Goal: Task Accomplishment & Management: Manage account settings

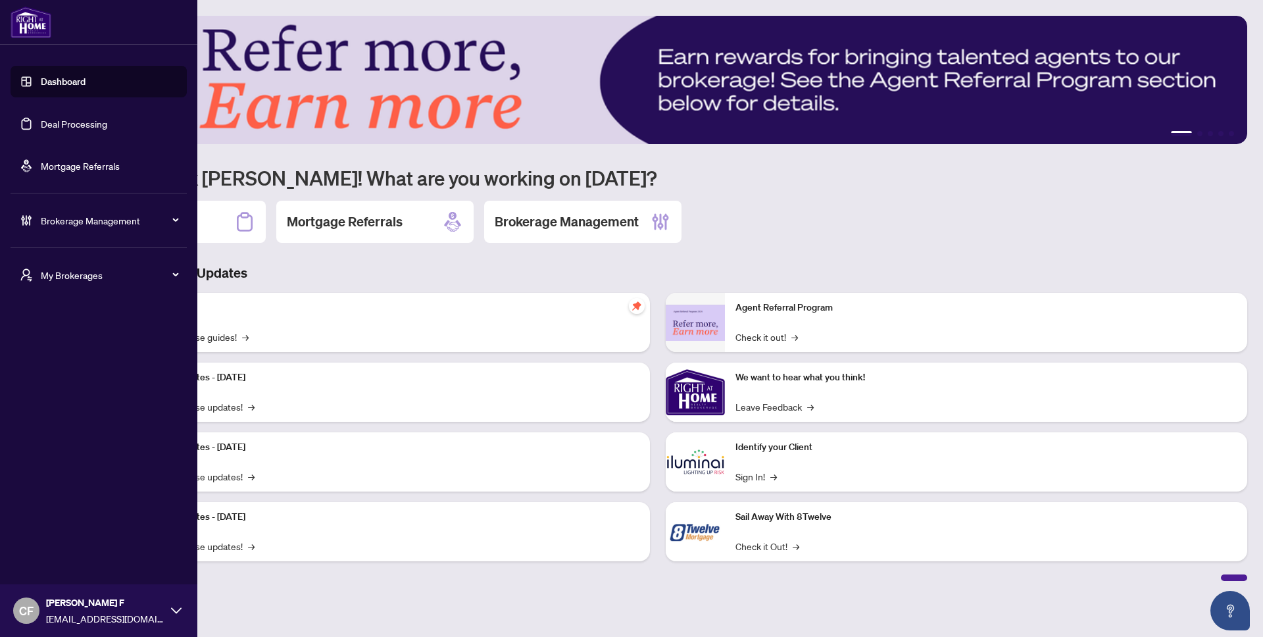
click at [106, 272] on span "My Brokerages" at bounding box center [109, 275] width 137 height 14
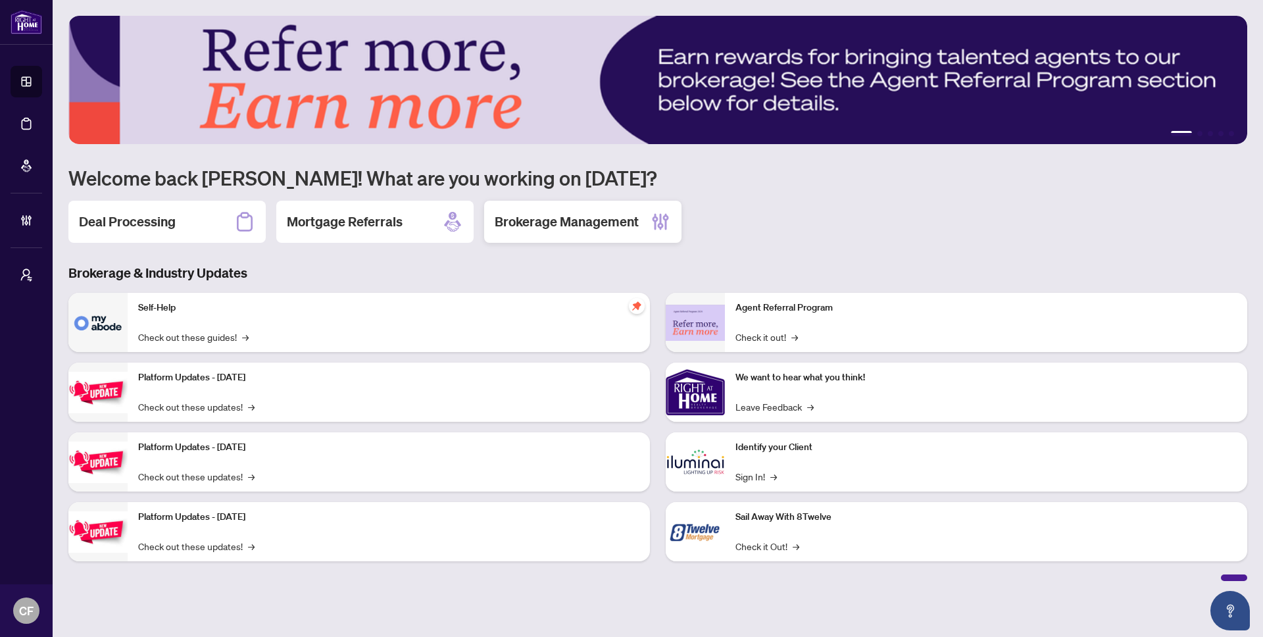
click at [621, 216] on h2 "Brokerage Management" at bounding box center [567, 221] width 144 height 18
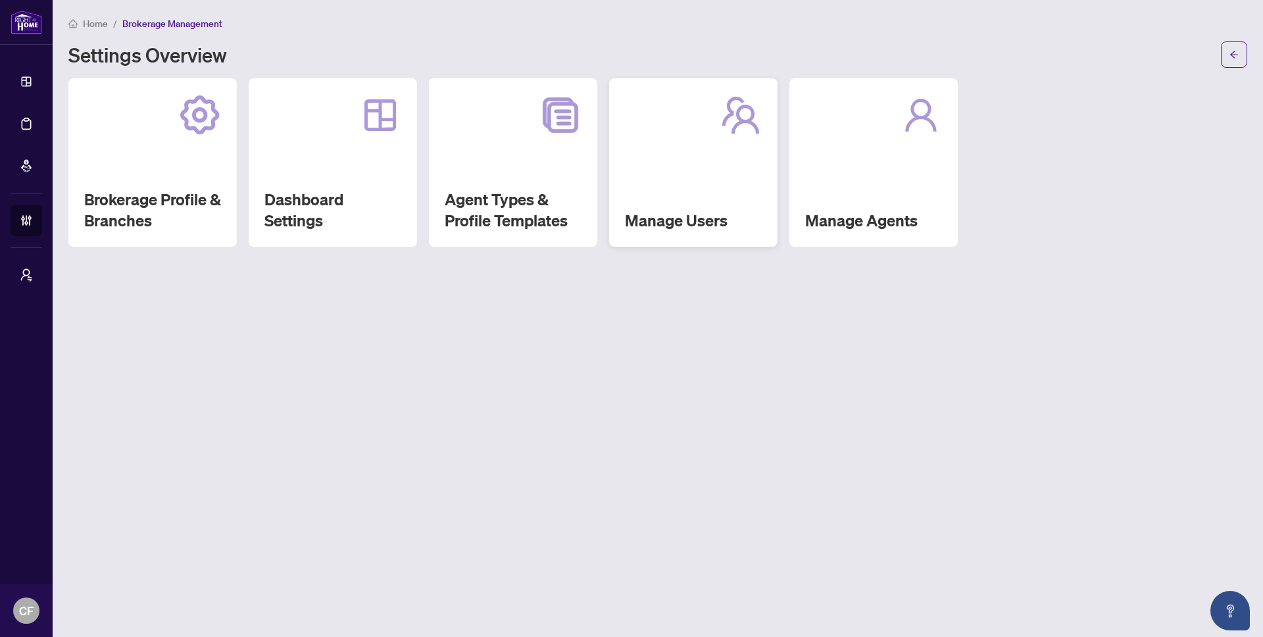
click at [743, 183] on div "Manage Users" at bounding box center [693, 162] width 168 height 168
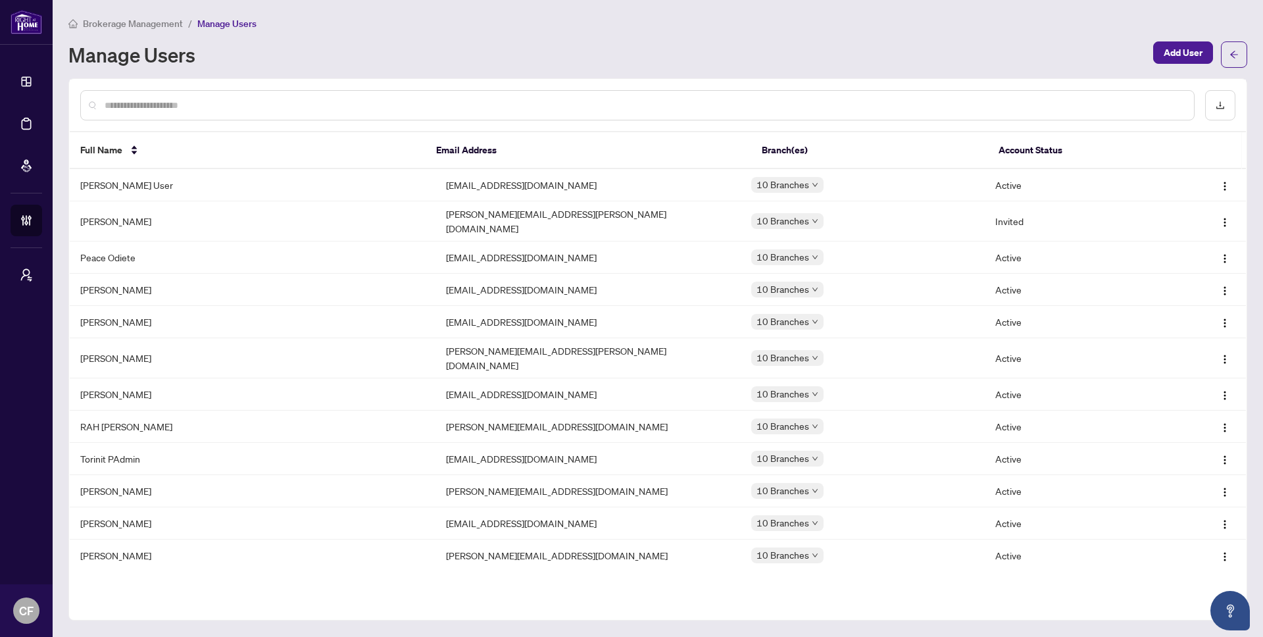
click at [417, 102] on input "text" at bounding box center [644, 105] width 1079 height 14
click at [426, 109] on input "text" at bounding box center [644, 105] width 1079 height 14
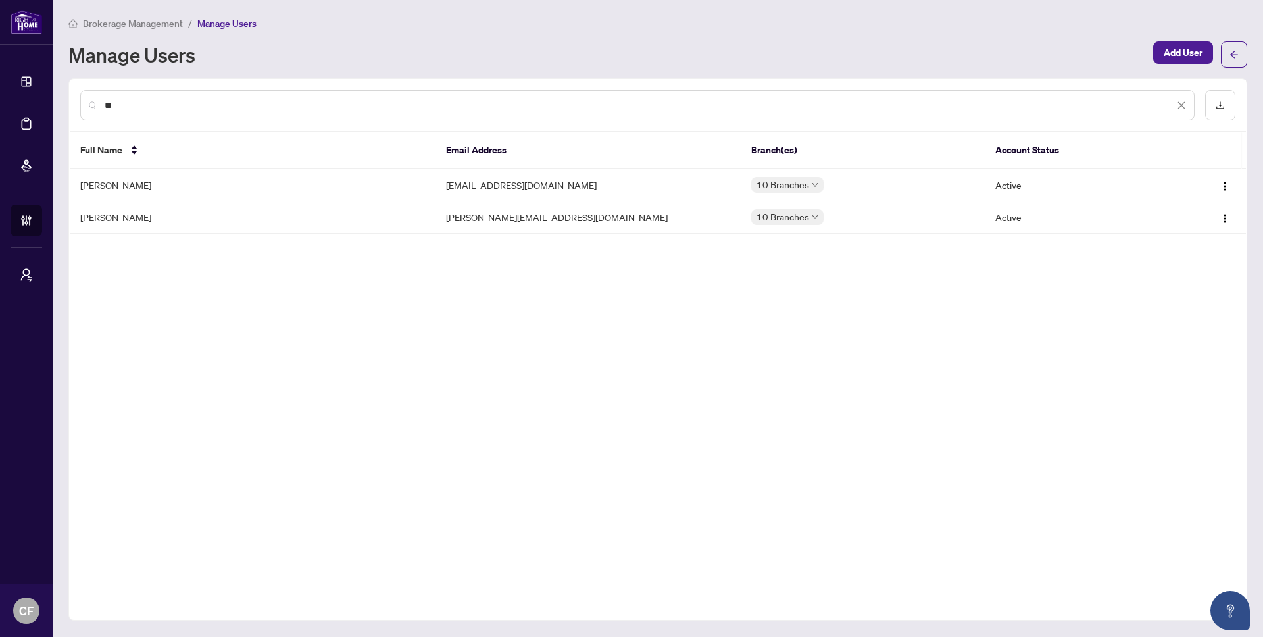
type input "*"
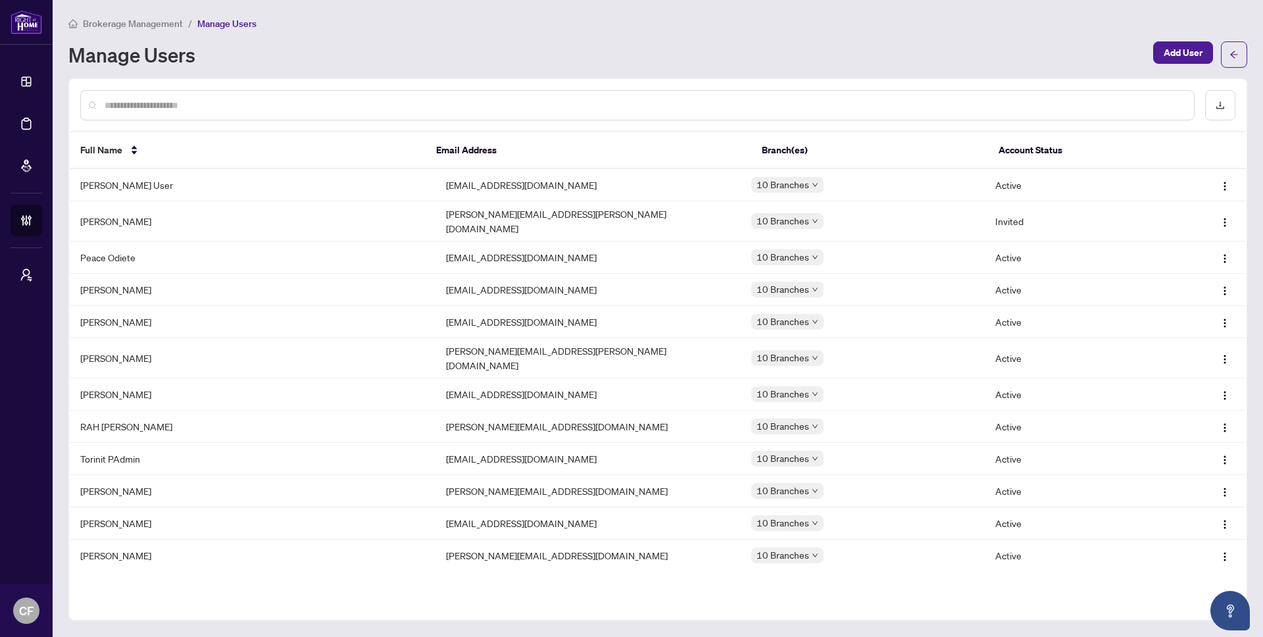
click at [151, 28] on span "Brokerage Management" at bounding box center [133, 24] width 100 height 12
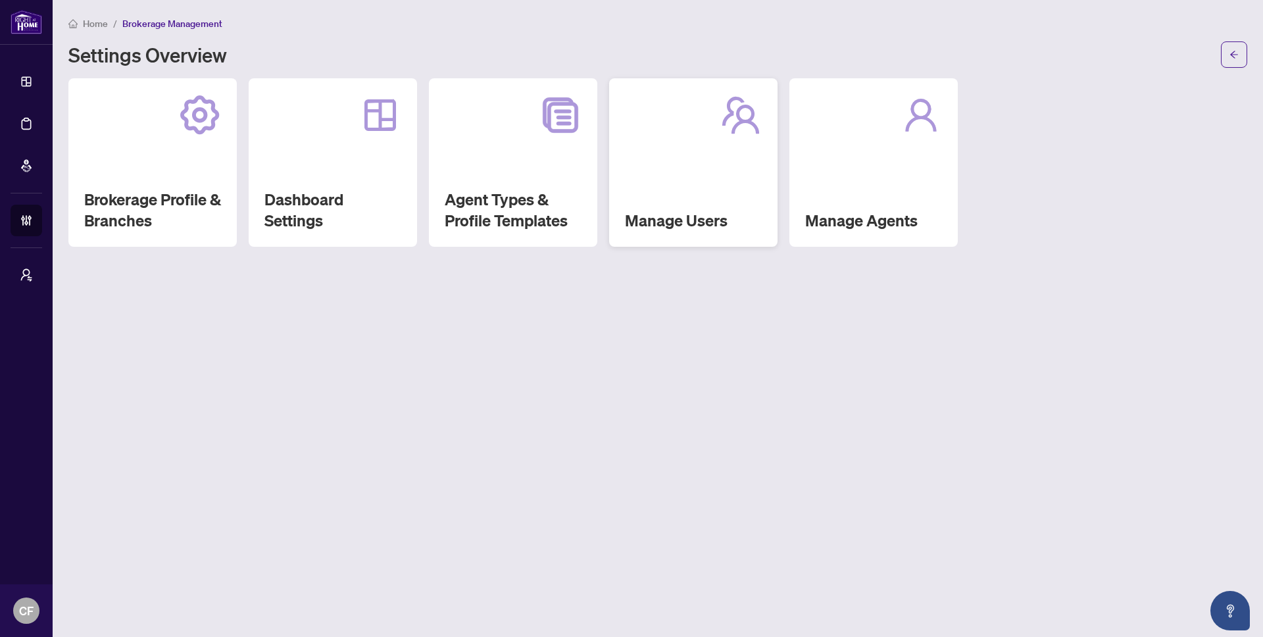
click at [693, 171] on div "Manage Users" at bounding box center [693, 162] width 168 height 168
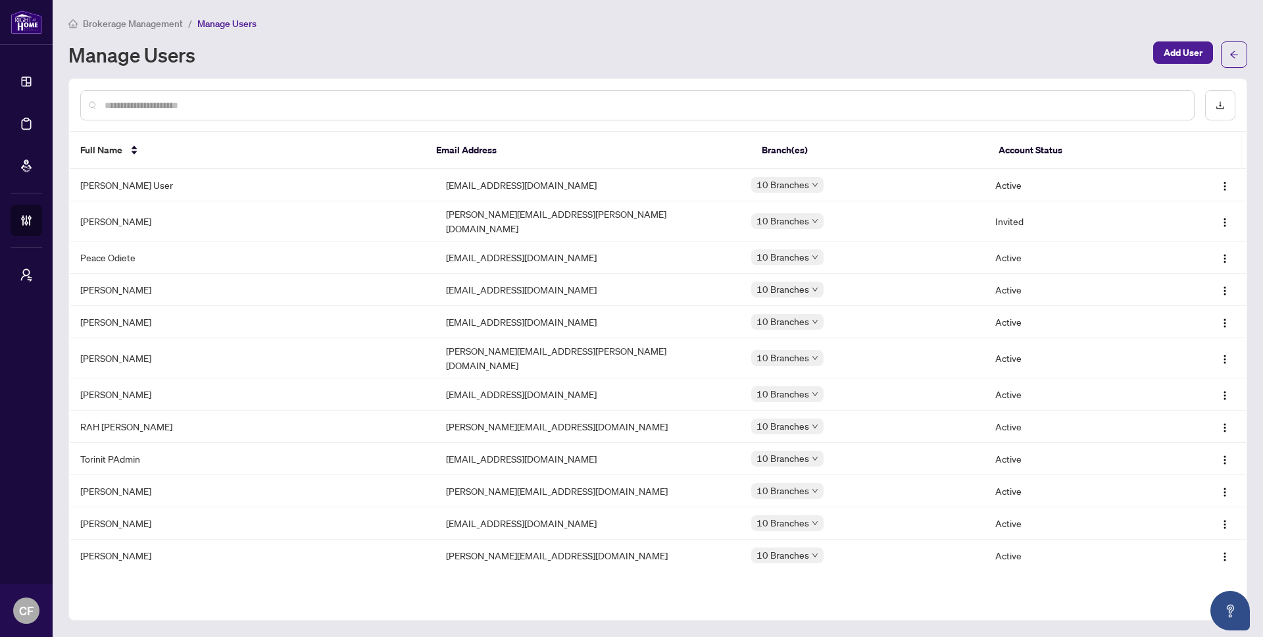
click at [349, 98] on input "text" at bounding box center [644, 105] width 1079 height 14
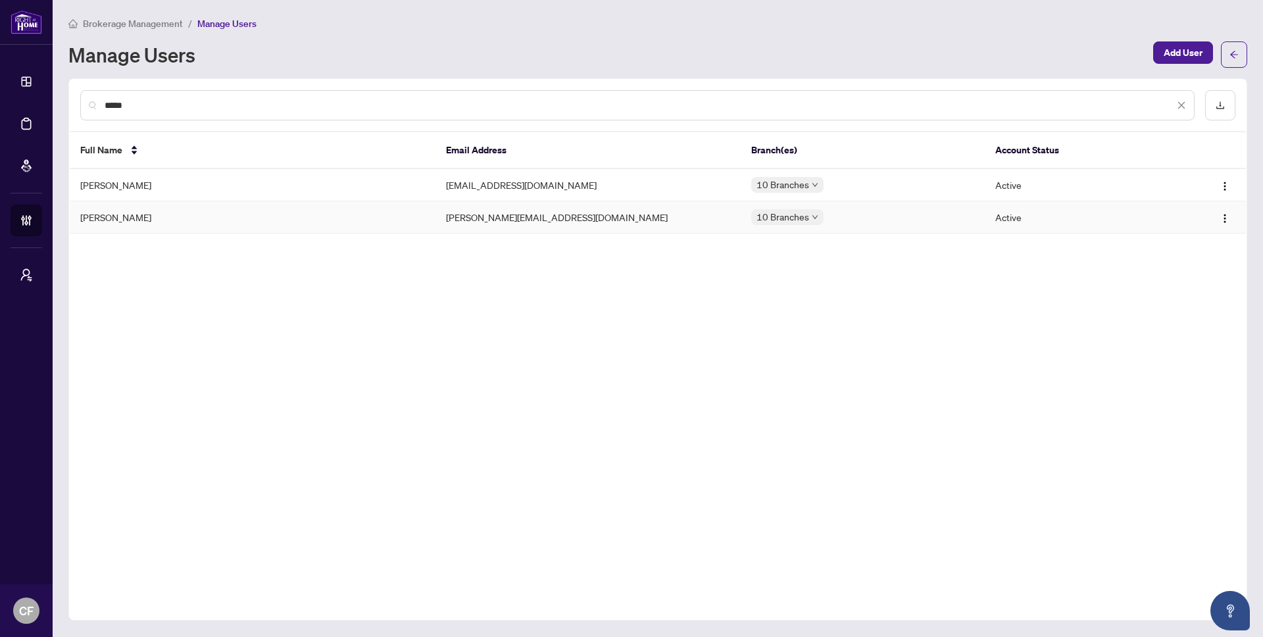
type input "*****"
click at [793, 222] on body "Dashboard Deal Processing Mortgage Referrals Brokerage Management My Brokerages…" at bounding box center [631, 318] width 1263 height 637
click at [162, 18] on span "Brokerage Management" at bounding box center [133, 24] width 100 height 12
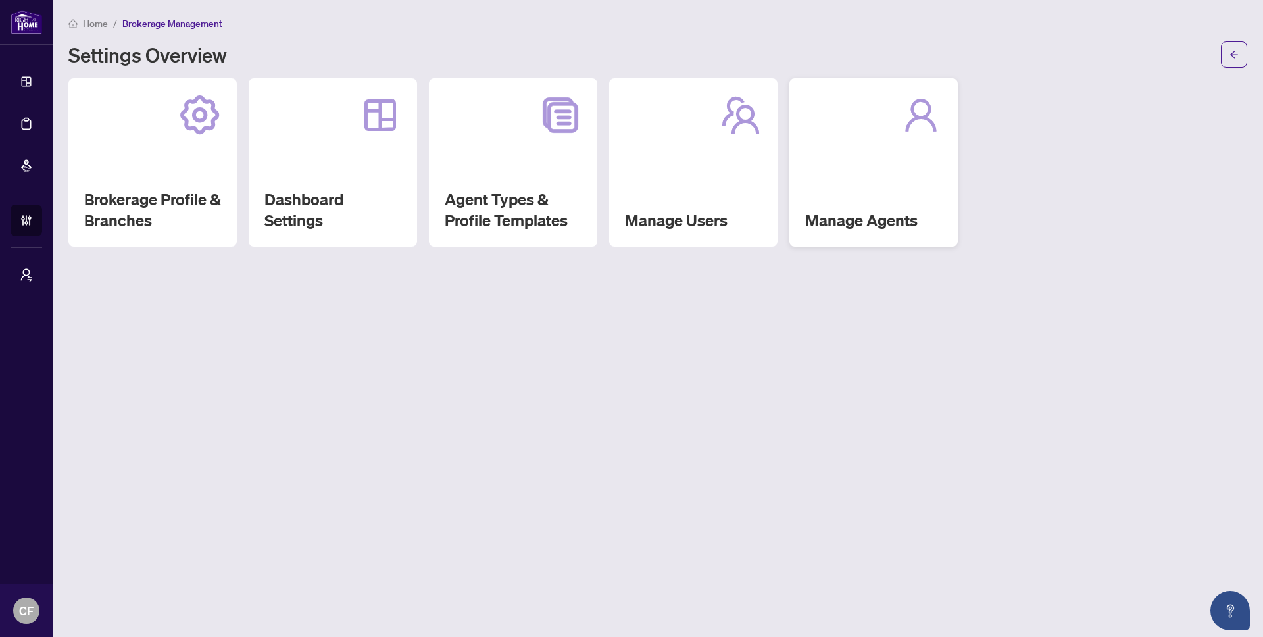
click at [920, 144] on div "Manage Agents" at bounding box center [873, 162] width 168 height 168
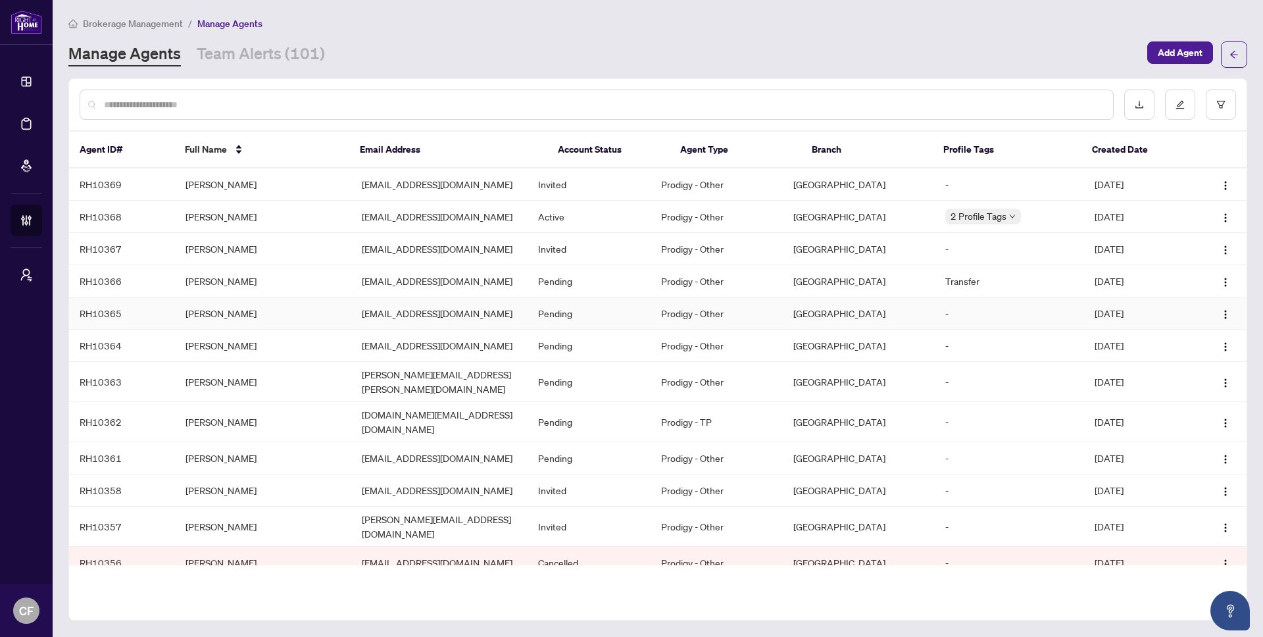
click at [425, 313] on td "[EMAIL_ADDRESS][DOMAIN_NAME]" at bounding box center [439, 313] width 176 height 32
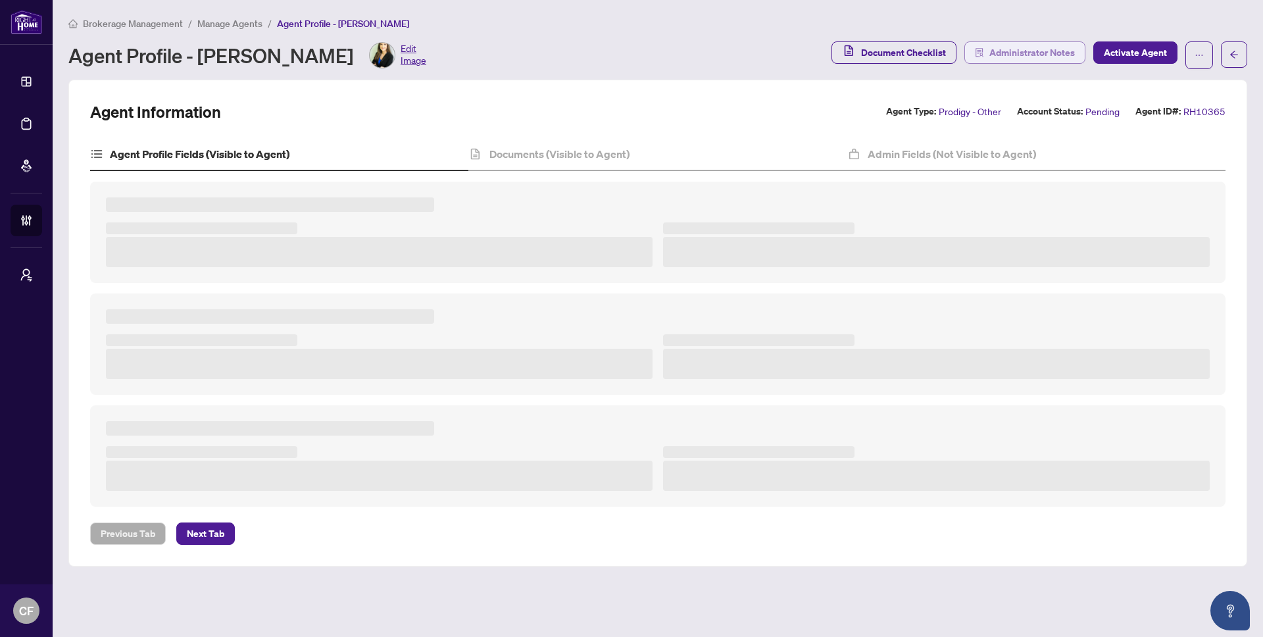
click at [1050, 57] on span "Administrator Notes" at bounding box center [1032, 52] width 86 height 21
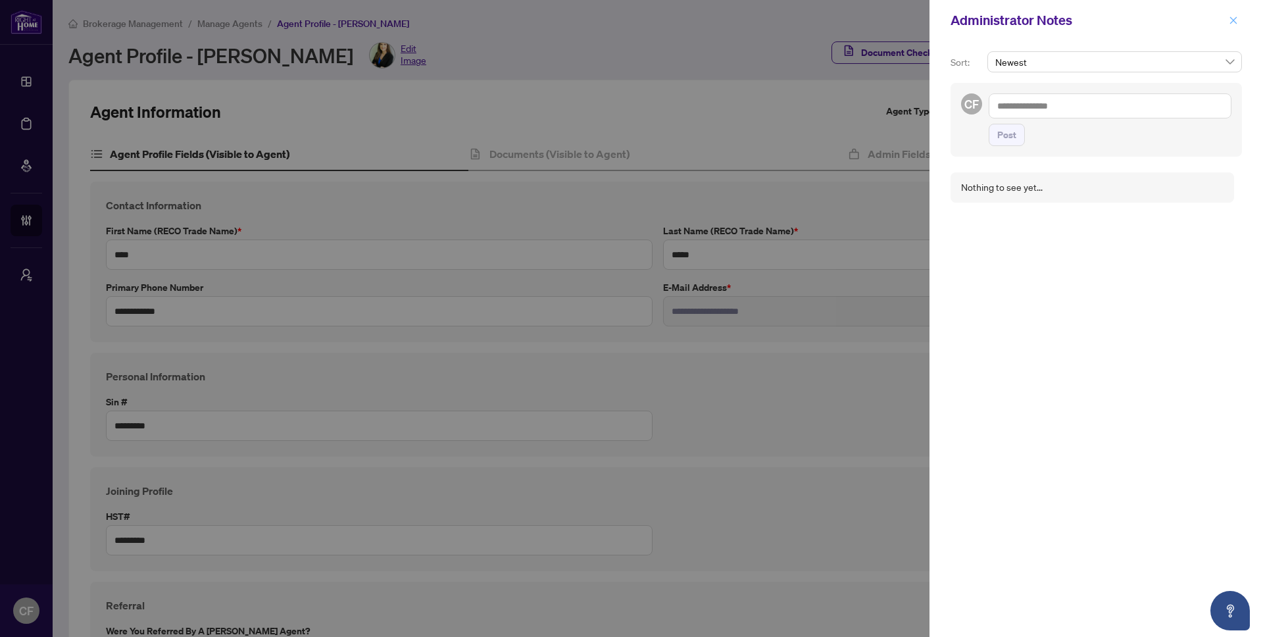
click at [1239, 25] on button "button" at bounding box center [1233, 20] width 17 height 16
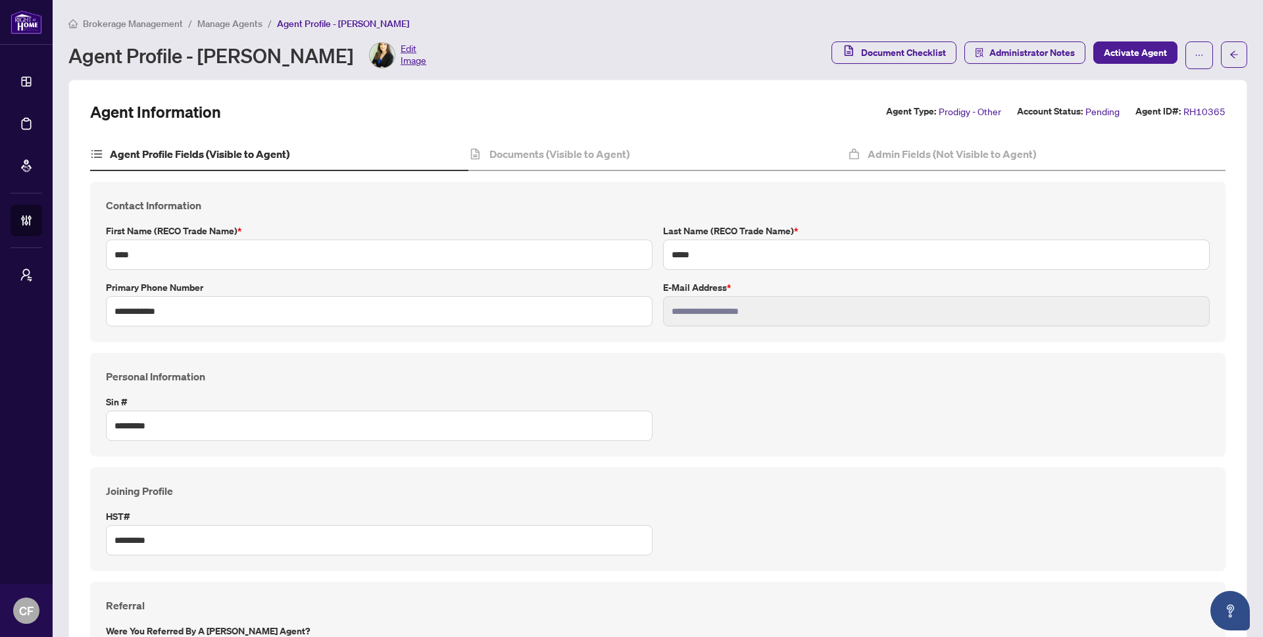
click at [228, 29] on li "Manage Agents" at bounding box center [229, 23] width 65 height 15
click at [230, 26] on span "Manage Agents" at bounding box center [229, 24] width 65 height 12
